Goal: Task Accomplishment & Management: Manage account settings

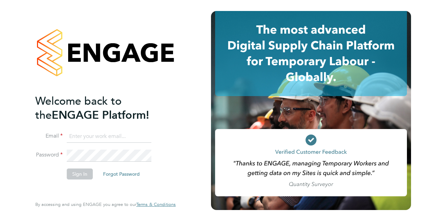
type input "[PERSON_NAME][EMAIL_ADDRESS][DOMAIN_NAME]"
click at [73, 176] on button "Sign In" at bounding box center [80, 173] width 26 height 11
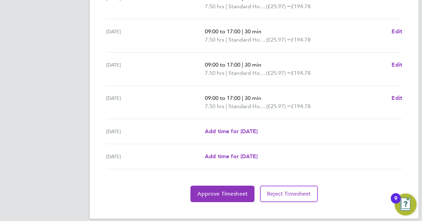
scroll to position [273, 0]
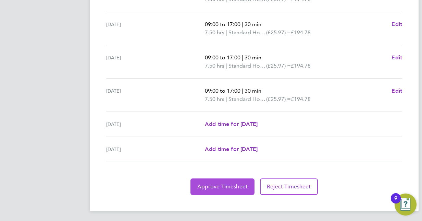
click at [219, 183] on span "Approve Timesheet" at bounding box center [222, 186] width 50 height 7
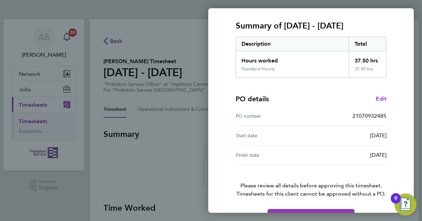
scroll to position [107, 0]
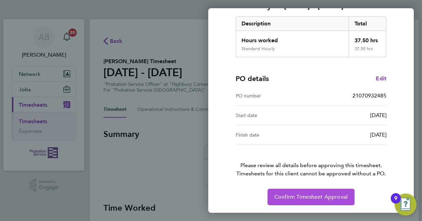
click at [315, 189] on button "Confirm Timesheet Approval" at bounding box center [311, 196] width 87 height 16
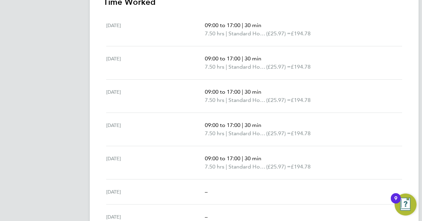
scroll to position [171, 0]
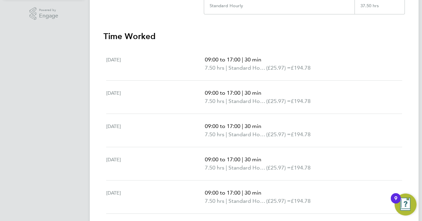
click at [168, 132] on div "Wed 27 Aug" at bounding box center [155, 130] width 99 height 16
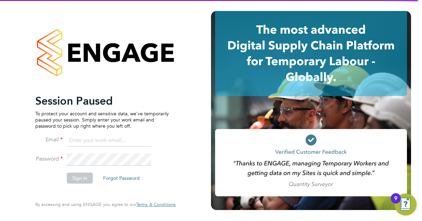
type input "Andrew.Brown2@justice.gov.uk"
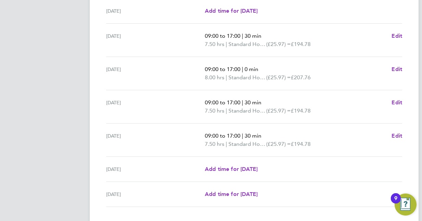
scroll to position [231, 0]
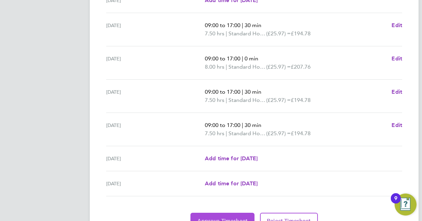
click at [231, 213] on button "Approve Timesheet" at bounding box center [223, 220] width 64 height 16
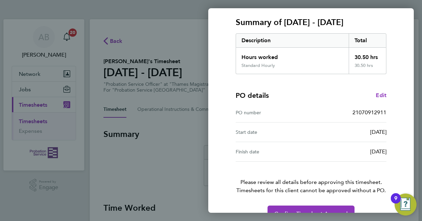
scroll to position [107, 0]
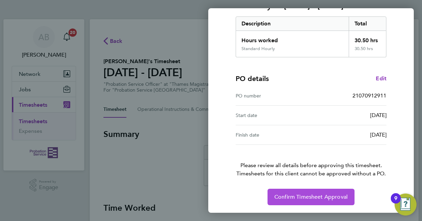
click at [318, 196] on span "Confirm Timesheet Approval" at bounding box center [310, 196] width 73 height 7
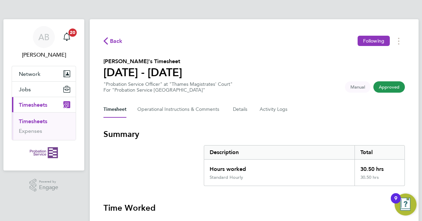
click at [328, 112] on div "Timesheet Operational Instructions & Comments Details Activity Logs" at bounding box center [254, 109] width 302 height 16
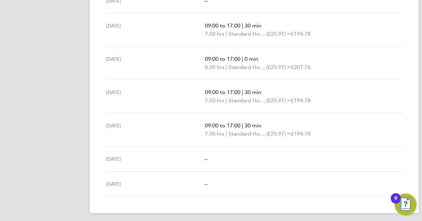
scroll to position [232, 0]
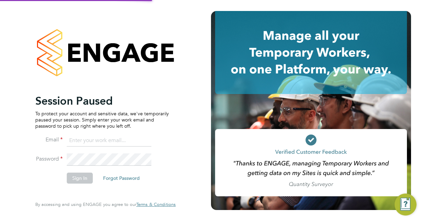
type input "Andrew.Brown2@justice.gov.uk"
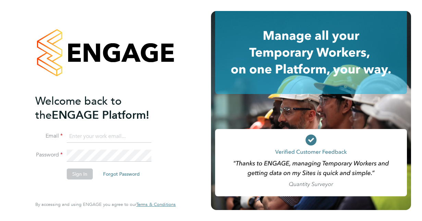
type input "[PERSON_NAME][EMAIL_ADDRESS][DOMAIN_NAME]"
click at [73, 172] on button "Sign In" at bounding box center [80, 173] width 26 height 11
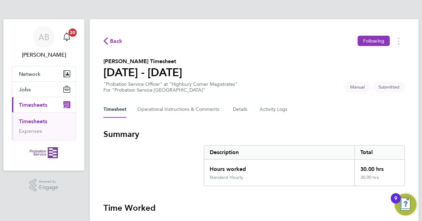
click at [253, 137] on h3 "Summary" at bounding box center [254, 133] width 302 height 11
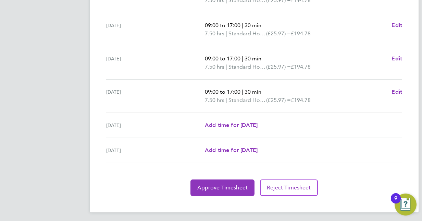
scroll to position [265, 0]
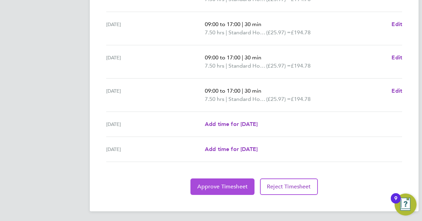
click at [220, 183] on span "Approve Timesheet" at bounding box center [222, 186] width 50 height 7
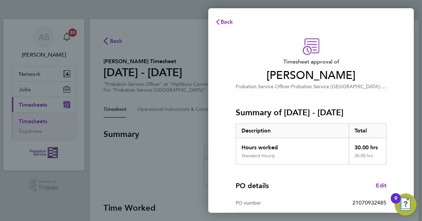
click at [274, 171] on div "PO details Edit PO number 21070932485 Start date [DATE] Finish date [DATE]" at bounding box center [311, 207] width 151 height 87
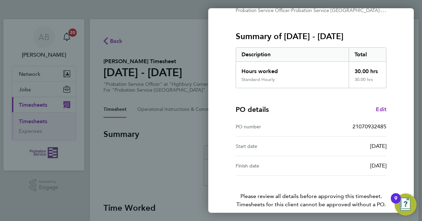
scroll to position [107, 0]
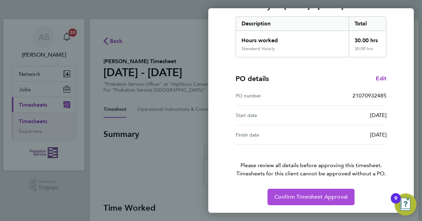
click at [280, 201] on button "Confirm Timesheet Approval" at bounding box center [311, 196] width 87 height 16
